Goal: Task Accomplishment & Management: Manage account settings

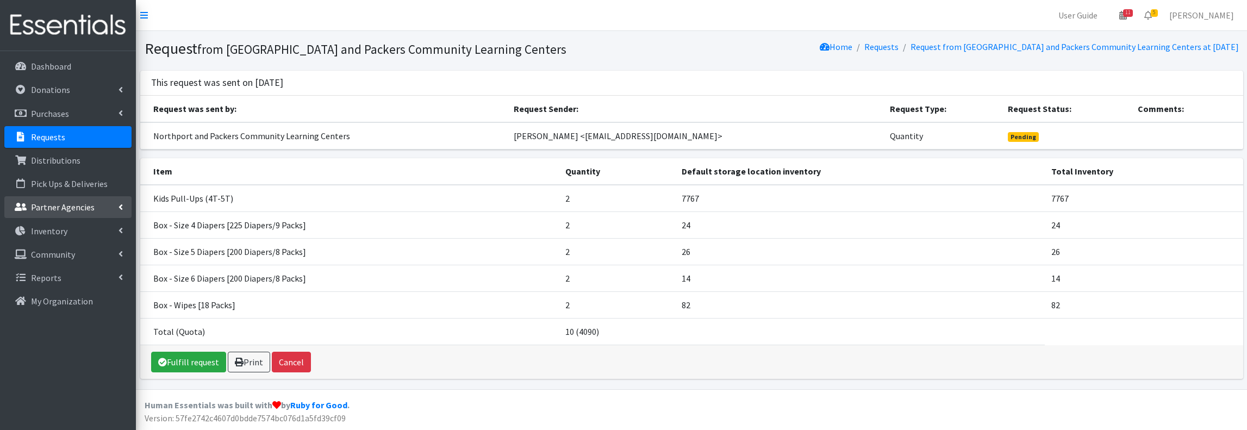
click at [76, 202] on p "Partner Agencies" at bounding box center [63, 207] width 64 height 11
click at [54, 229] on link "All Partners" at bounding box center [67, 231] width 127 height 22
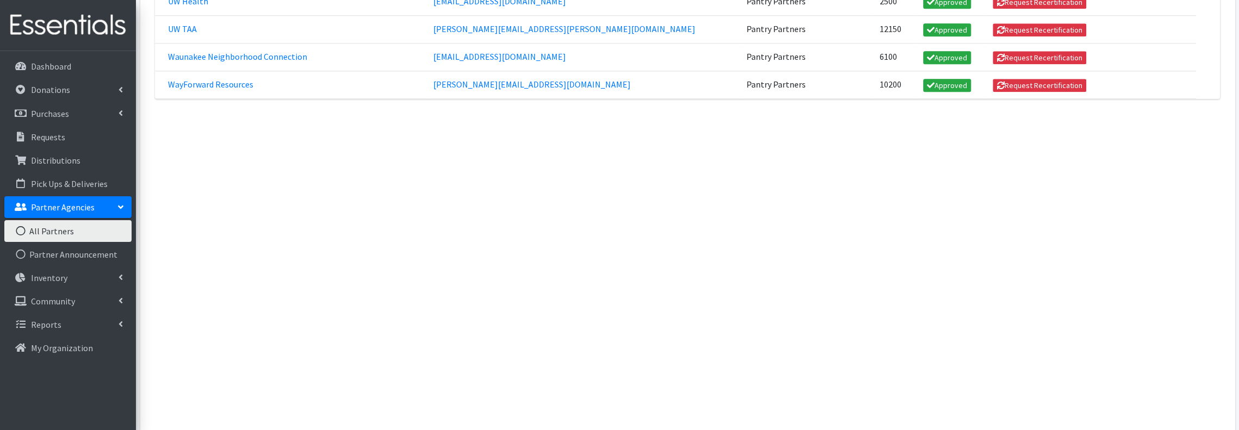
scroll to position [720, 0]
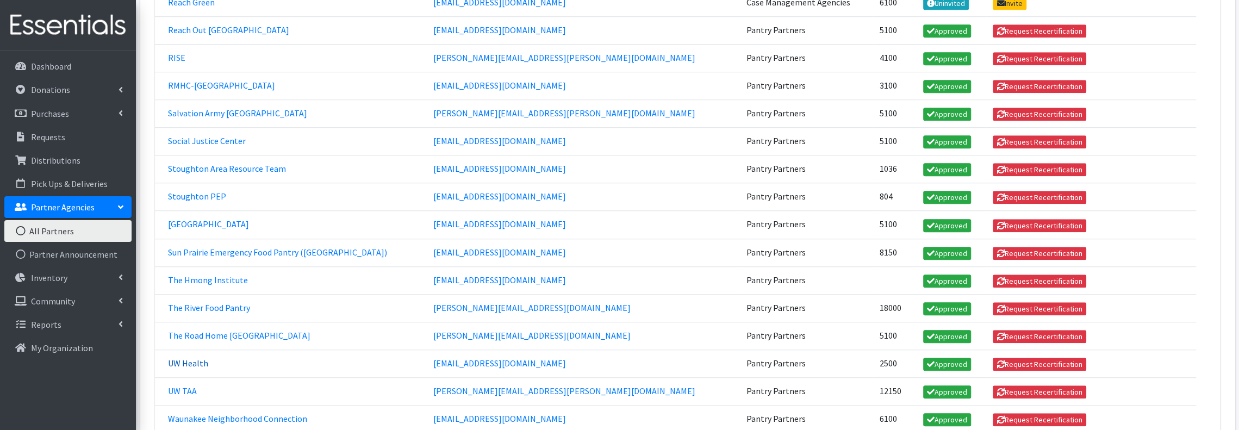
click at [174, 358] on link "UW Health" at bounding box center [188, 363] width 40 height 11
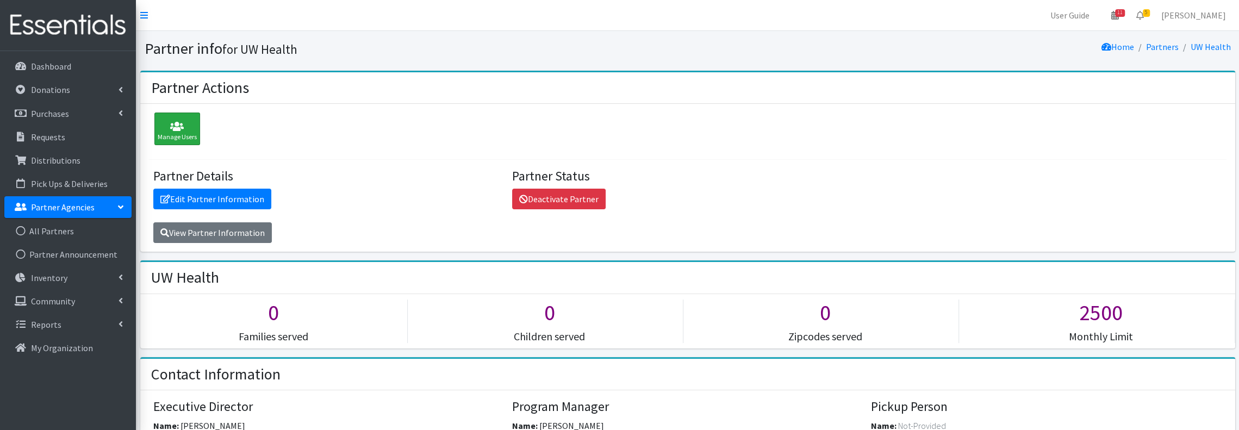
click at [161, 131] on icon at bounding box center [177, 126] width 39 height 11
click at [184, 133] on div "Manage Users" at bounding box center [177, 129] width 46 height 33
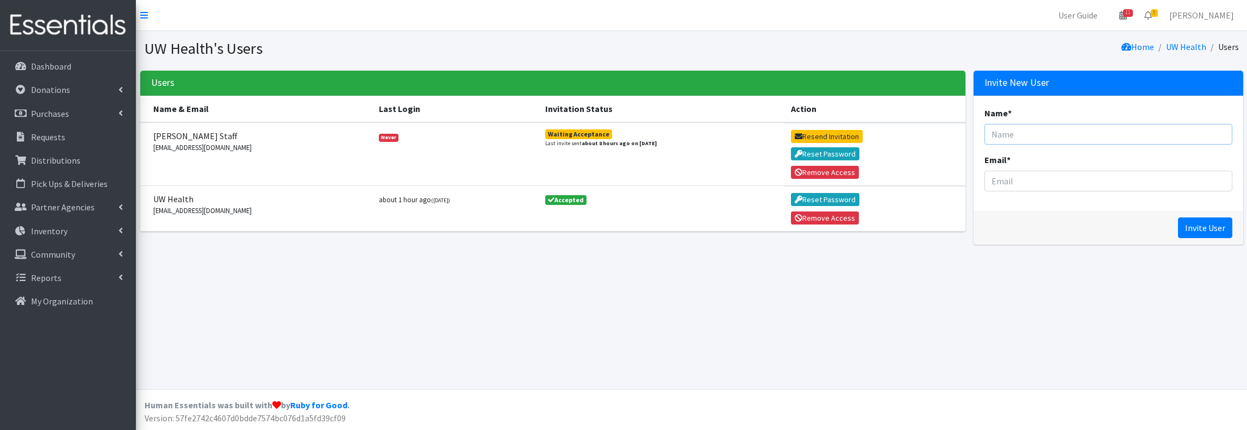
click at [1042, 132] on input "Name *" at bounding box center [1108, 134] width 248 height 21
click at [1014, 181] on input "Email *" at bounding box center [1108, 181] width 248 height 21
paste input "MVasquez@uwhealth.org"
type input "MVasquez@uwhealth.org"
click at [1059, 132] on input "Name *" at bounding box center [1108, 134] width 248 height 21
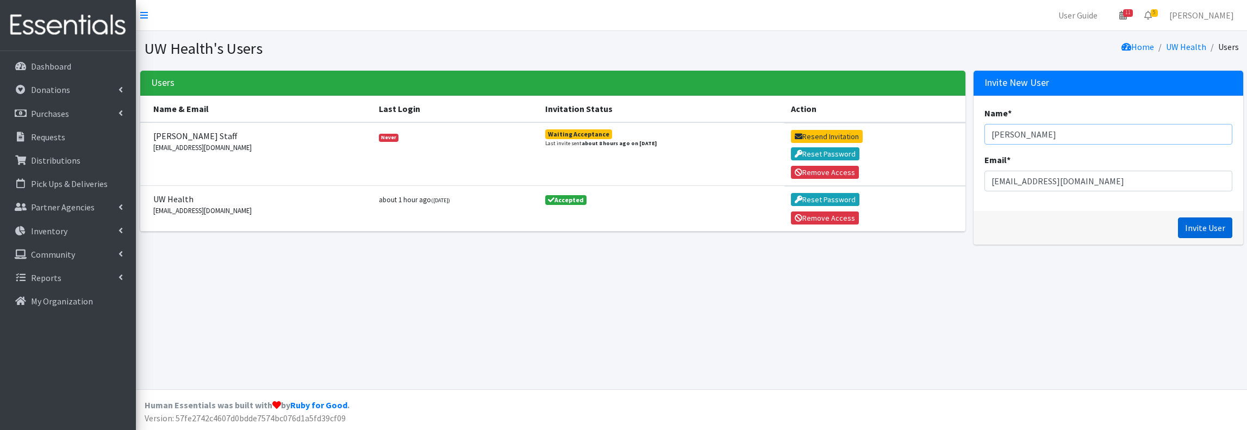
type input "[PERSON_NAME]"
click at [1205, 227] on input "Invite User" at bounding box center [1205, 227] width 54 height 21
